Goal: Task Accomplishment & Management: Manage account settings

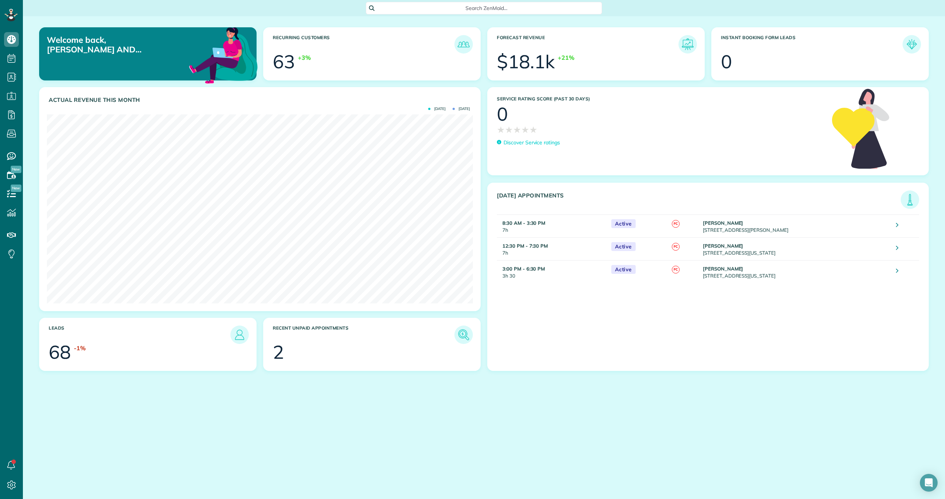
scroll to position [189, 426]
click at [462, 334] on img at bounding box center [463, 334] width 17 height 17
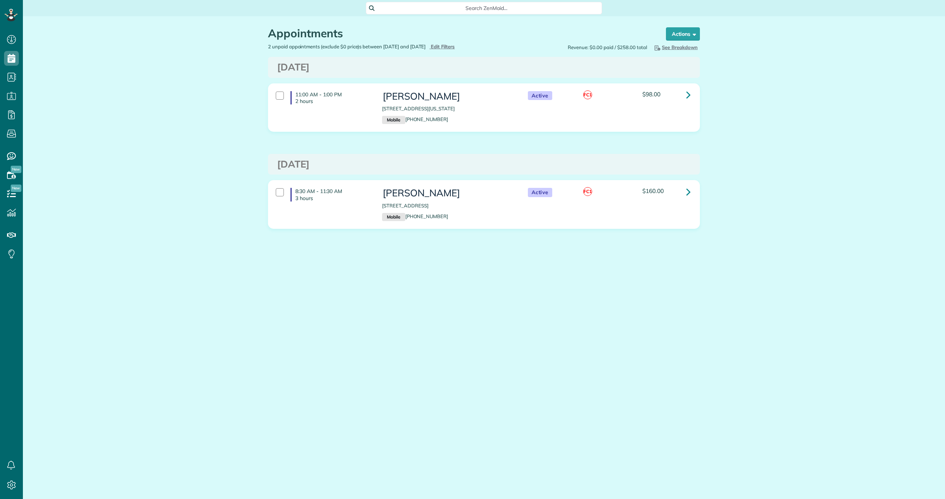
scroll to position [3, 3]
click at [279, 192] on div at bounding box center [280, 192] width 8 height 8
click at [277, 92] on div at bounding box center [280, 96] width 8 height 8
click at [658, 34] on strong "Bulk Actions" at bounding box center [673, 34] width 31 height 7
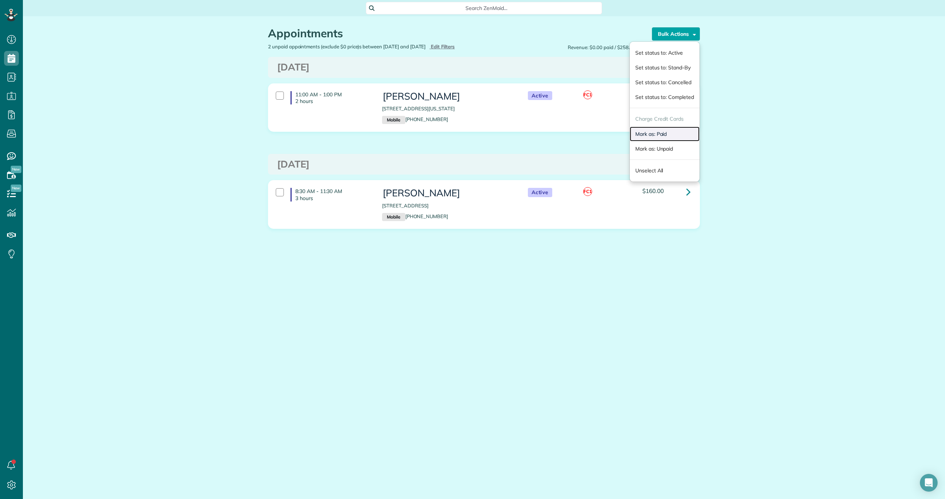
click at [657, 132] on link "Mark as: Paid" at bounding box center [665, 134] width 70 height 15
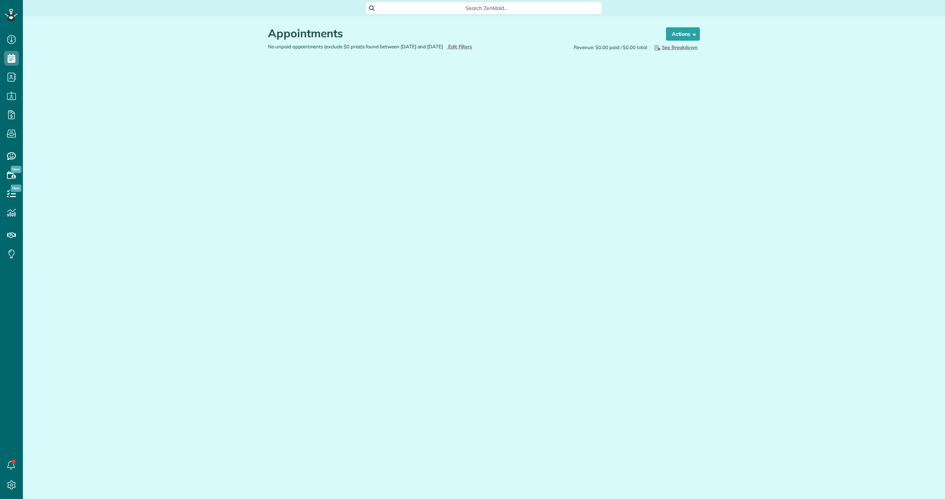
scroll to position [3, 3]
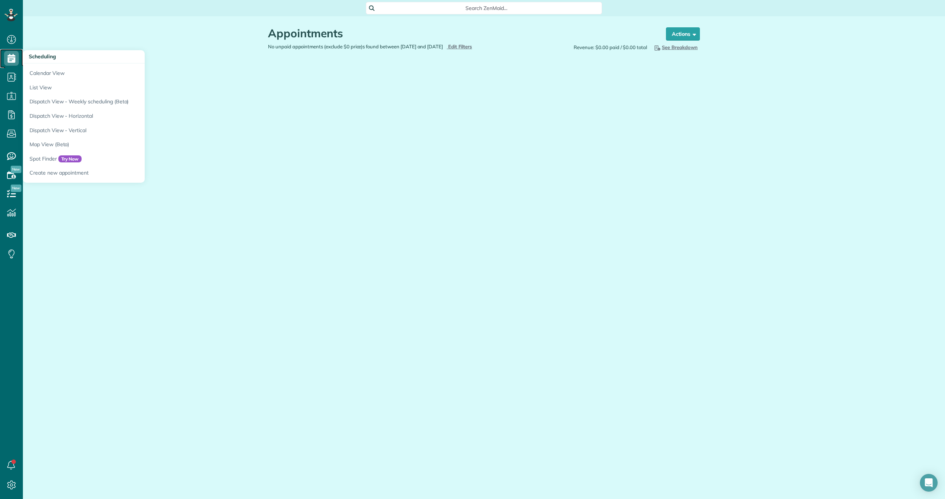
click at [13, 59] on icon at bounding box center [11, 58] width 15 height 15
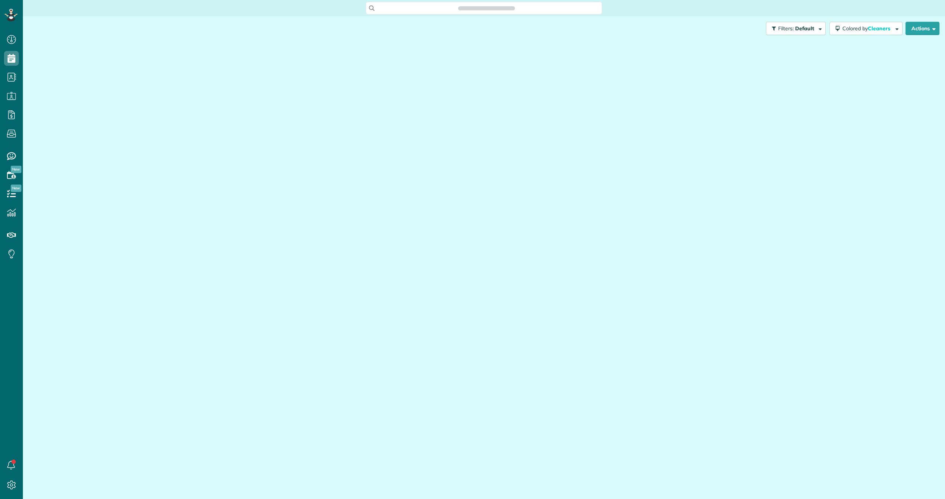
scroll to position [3, 3]
